Goal: Complete application form

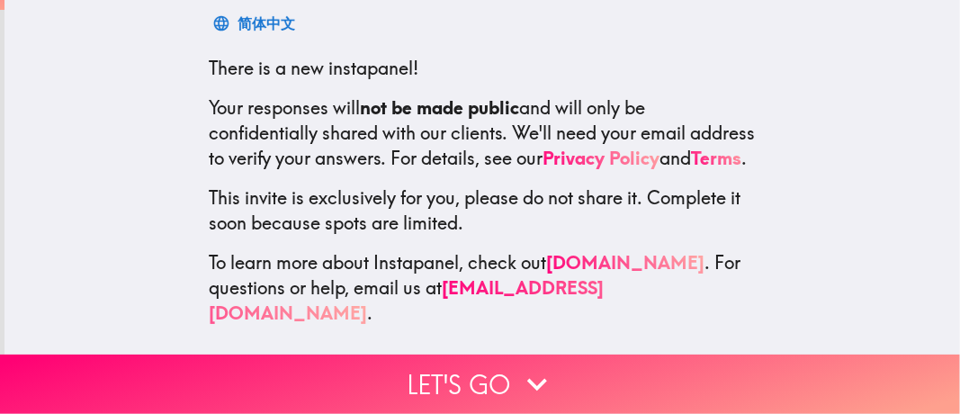
scroll to position [383, 0]
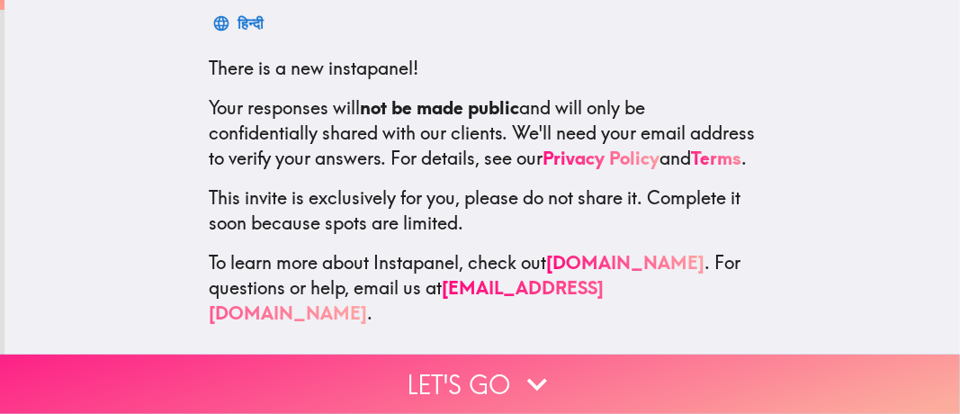
click at [434, 356] on button "Let's go" at bounding box center [480, 384] width 960 height 59
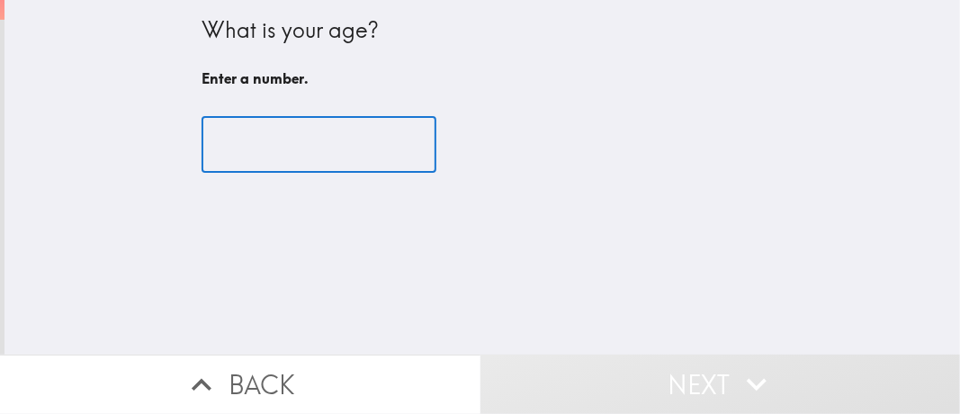
click at [326, 173] on input "number" at bounding box center [319, 145] width 235 height 56
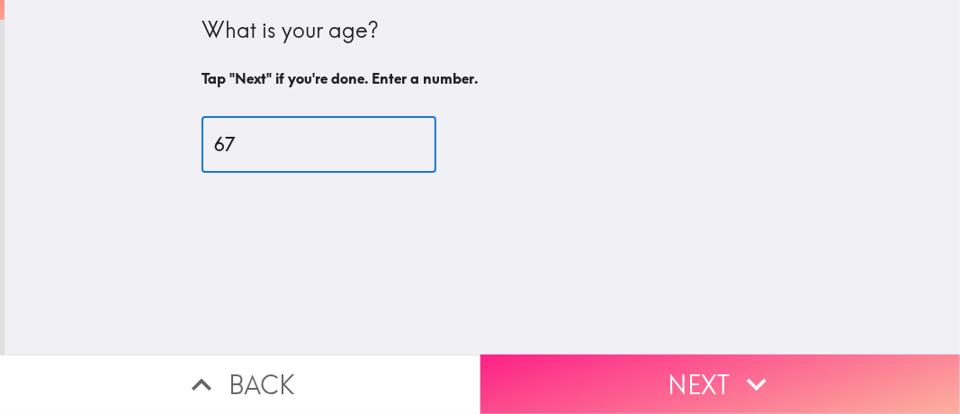
type input "67"
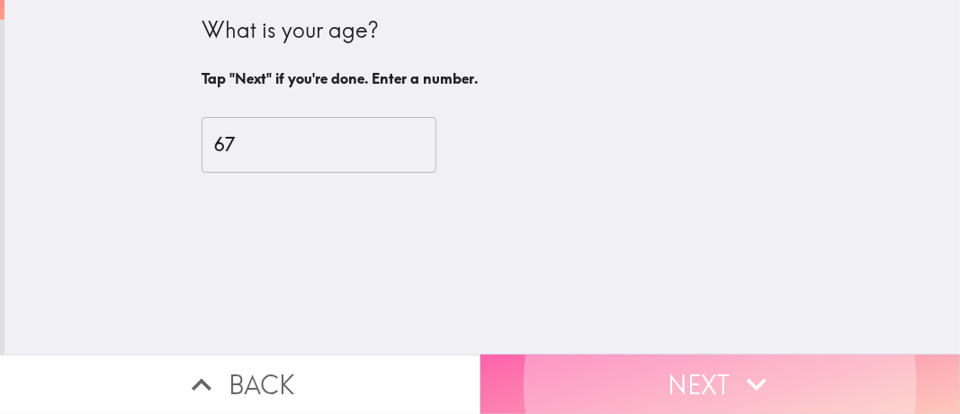
click at [660, 363] on button "Next" at bounding box center [721, 384] width 481 height 59
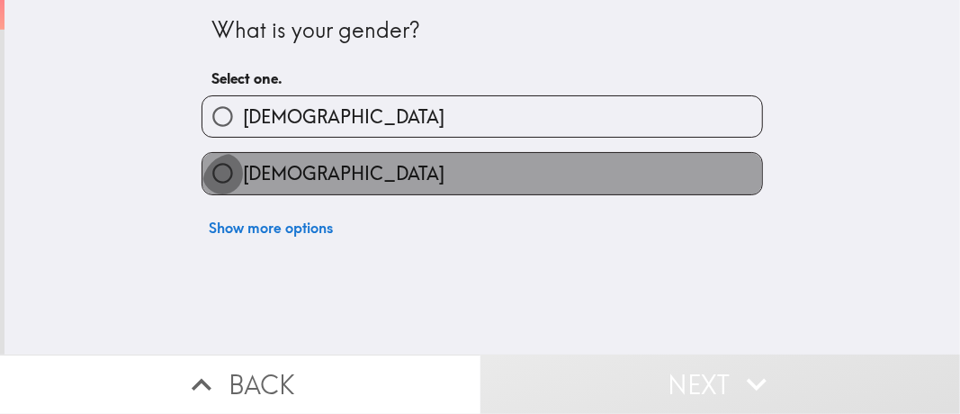
click at [238, 193] on input "[DEMOGRAPHIC_DATA]" at bounding box center [222, 173] width 40 height 40
radio input "true"
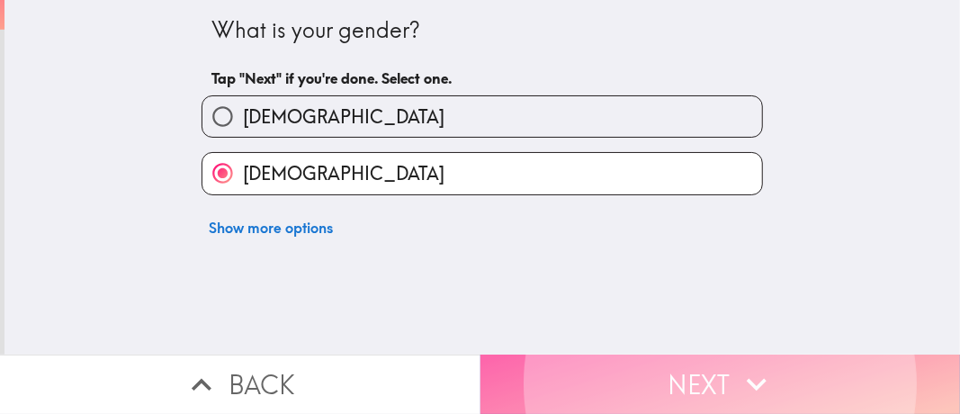
drag, startPoint x: 238, startPoint y: 223, endPoint x: 693, endPoint y: 366, distance: 477.3
click at [693, 366] on button "Next" at bounding box center [721, 384] width 481 height 59
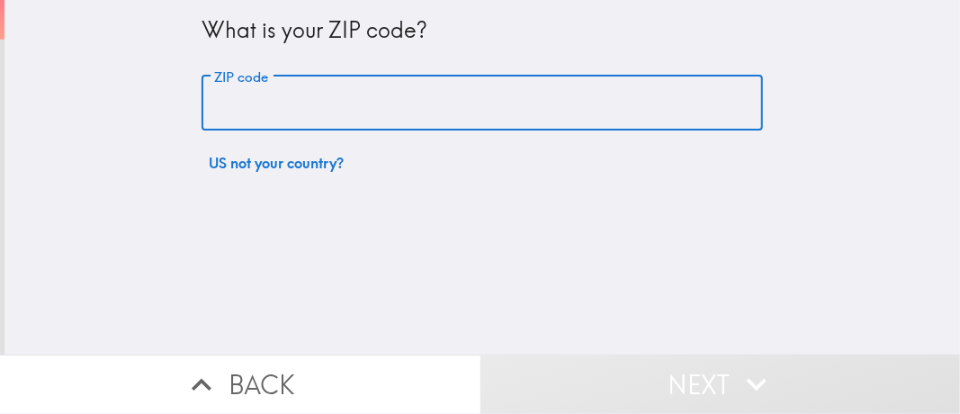
click at [268, 108] on input "ZIP code" at bounding box center [482, 104] width 561 height 56
type input "85741"
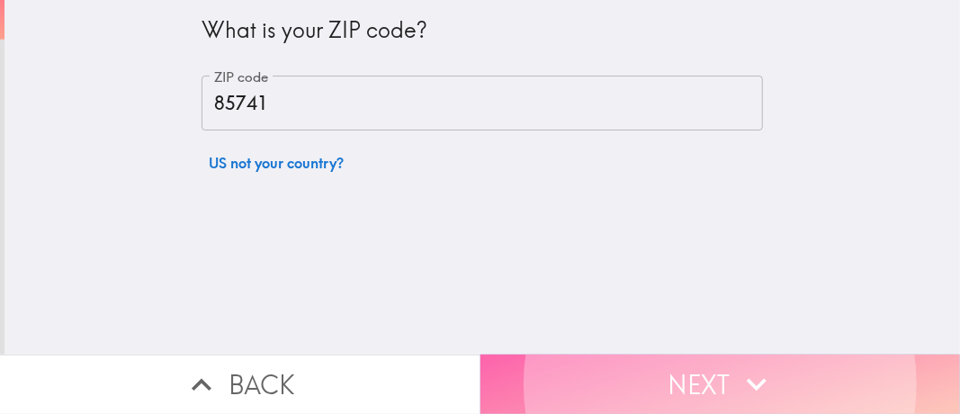
click at [661, 367] on button "Next" at bounding box center [721, 384] width 481 height 59
